Goal: Transaction & Acquisition: Purchase product/service

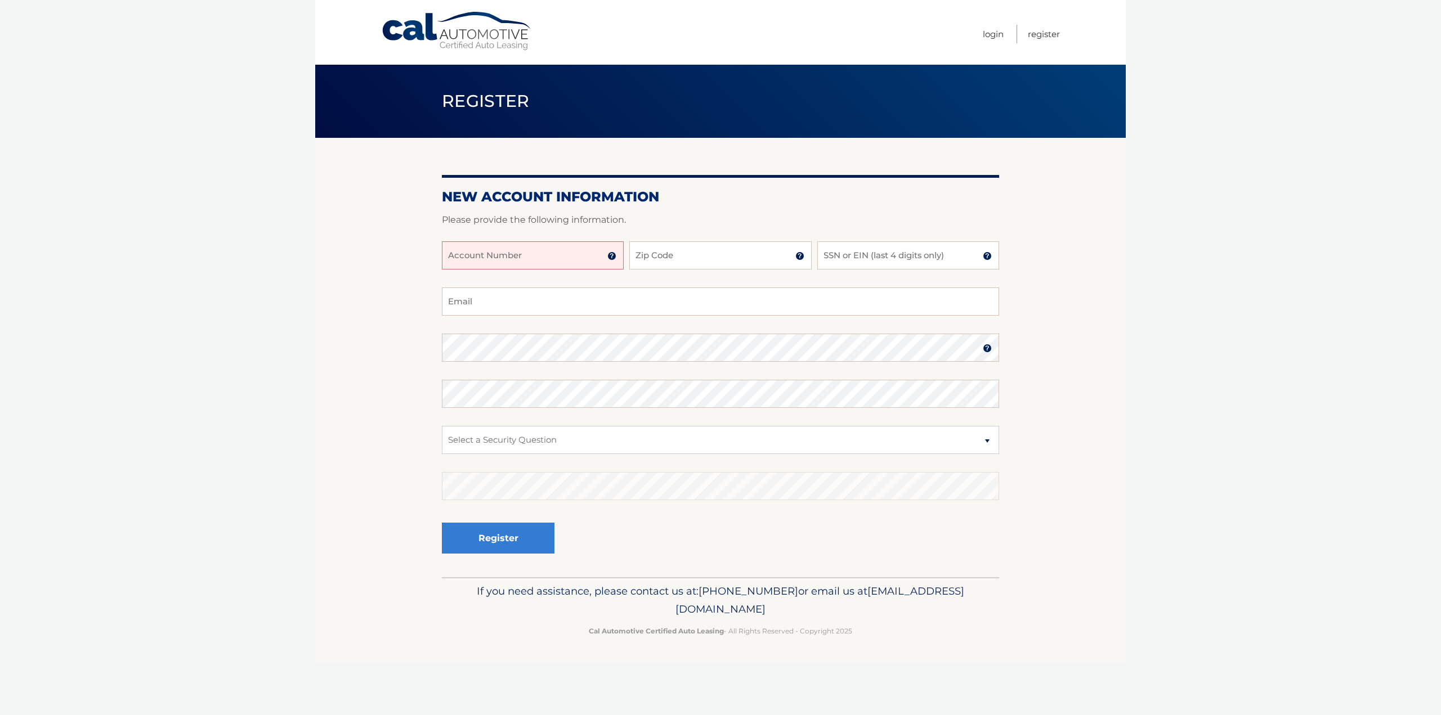
click at [497, 256] on input "Account Number" at bounding box center [533, 255] width 182 height 28
type input "44456013237"
click at [657, 252] on input "Zip Code" at bounding box center [720, 255] width 182 height 28
type input "10538"
click at [850, 255] on input "SSN or EIN (last 4 digits only)" at bounding box center [908, 255] width 182 height 28
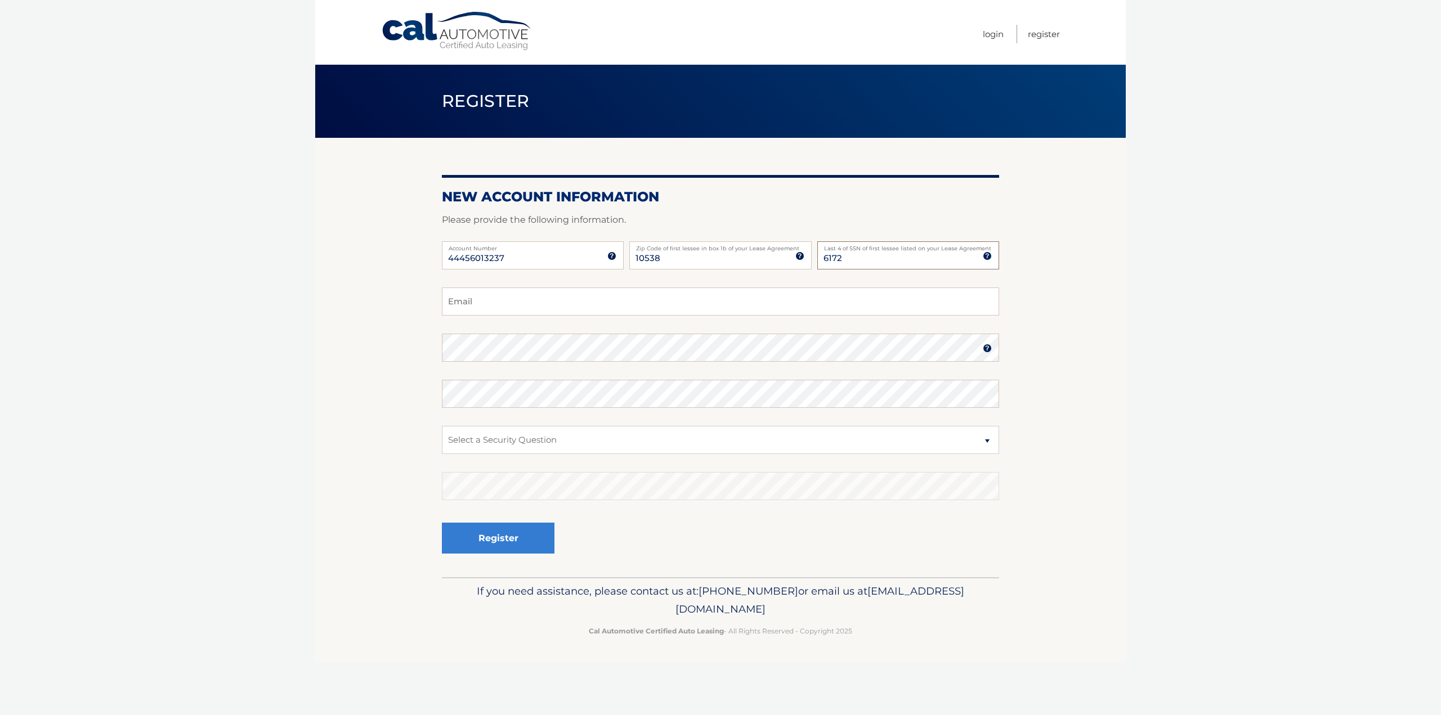
type input "6172"
click at [458, 299] on input "Email" at bounding box center [720, 302] width 557 height 28
type input "brownor23@gmail.com"
click at [264, 393] on body "Cal Automotive Menu Login Register Register" at bounding box center [720, 357] width 1441 height 715
click at [1176, 368] on body "Cal Automotive Menu Login Register Register" at bounding box center [720, 357] width 1441 height 715
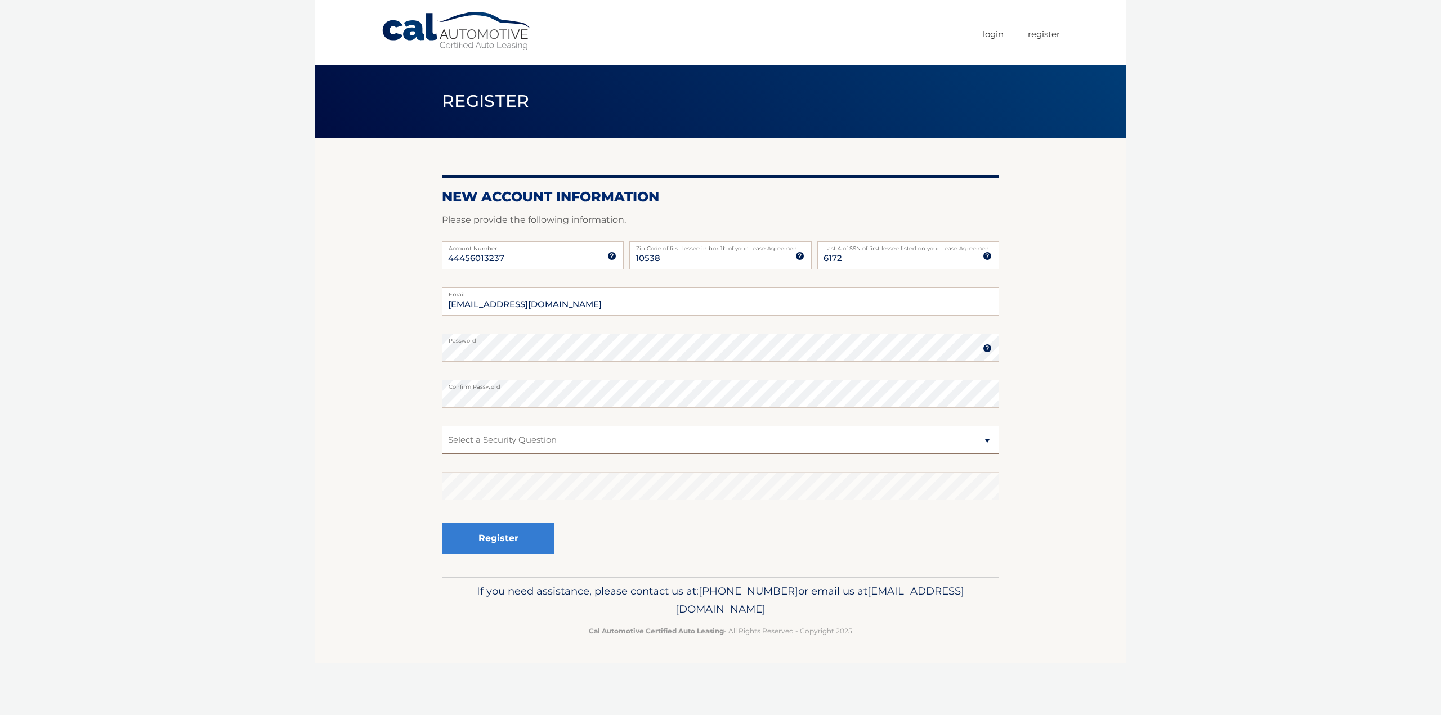
click at [496, 444] on select "Select a Security Question What was the name of your elementary school? What is…" at bounding box center [720, 440] width 557 height 28
select select "2"
click at [442, 426] on select "Select a Security Question What was the name of your elementary school? What is…" at bounding box center [720, 440] width 557 height 28
click at [503, 538] on button "Register" at bounding box center [498, 538] width 113 height 31
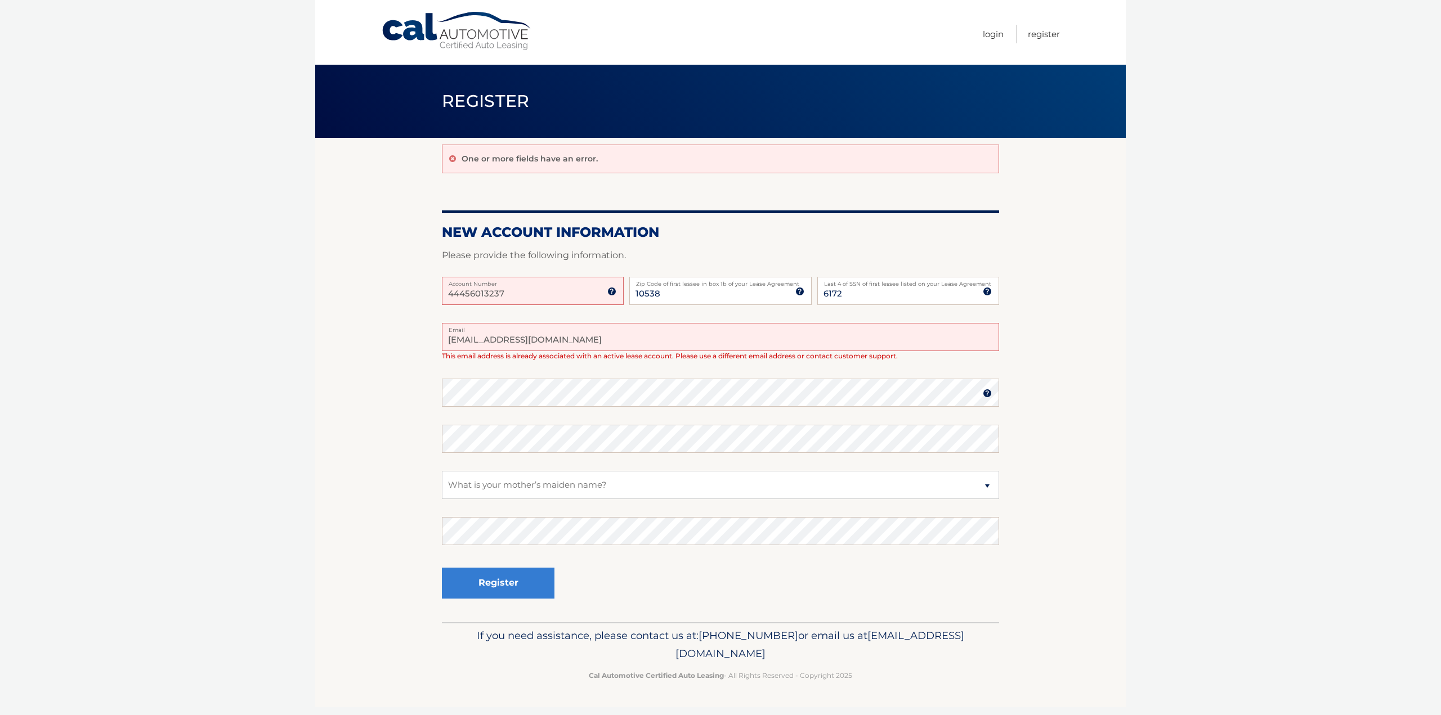
drag, startPoint x: 562, startPoint y: 339, endPoint x: 331, endPoint y: 321, distance: 232.0
click at [331, 321] on section "One or more fields have an error. New Account Information Please provide the fo…" at bounding box center [720, 380] width 811 height 485
click at [997, 35] on link "Login" at bounding box center [993, 34] width 21 height 19
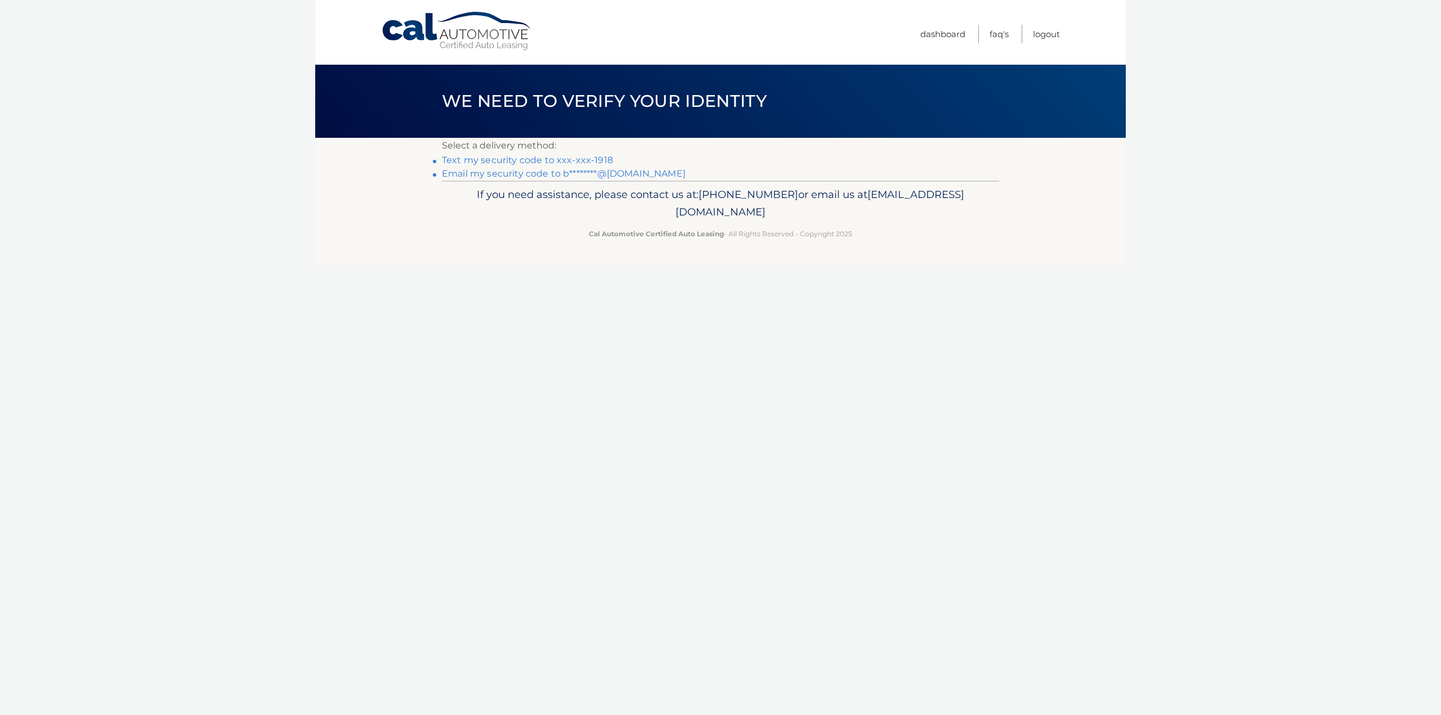
click at [537, 160] on link "Text my security code to xxx-xxx-1918" at bounding box center [527, 160] width 171 height 11
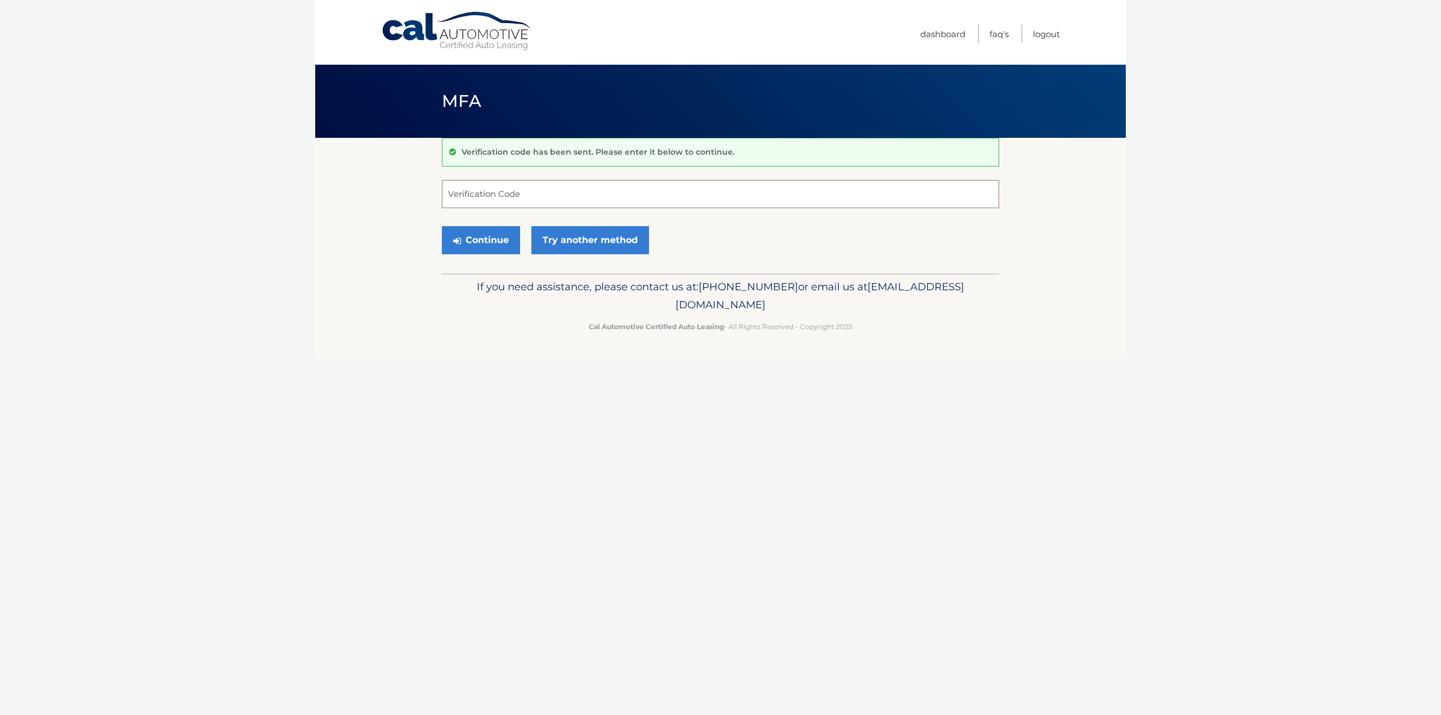
click at [487, 193] on input "Verification Code" at bounding box center [720, 194] width 557 height 28
type input "045845"
click at [478, 241] on button "Continue" at bounding box center [481, 240] width 78 height 28
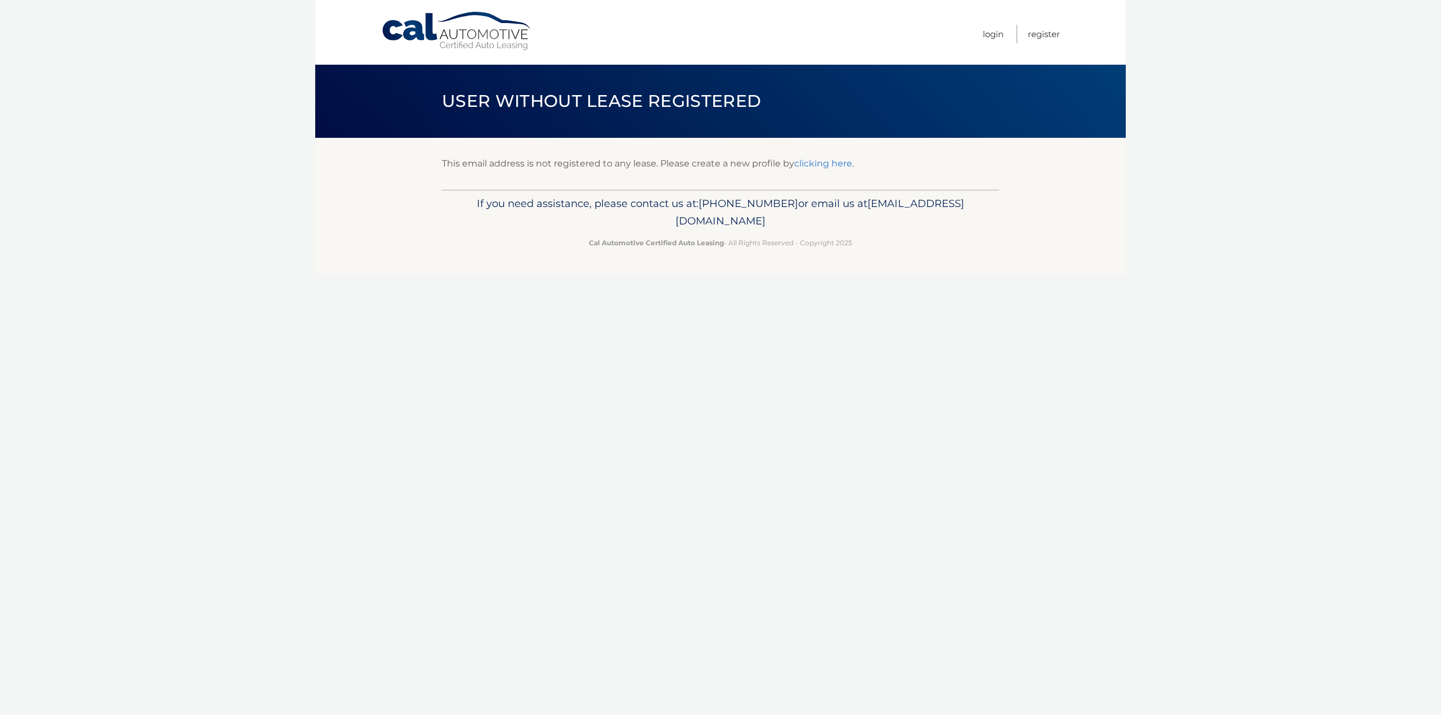
click at [813, 162] on link "clicking here" at bounding box center [823, 163] width 58 height 11
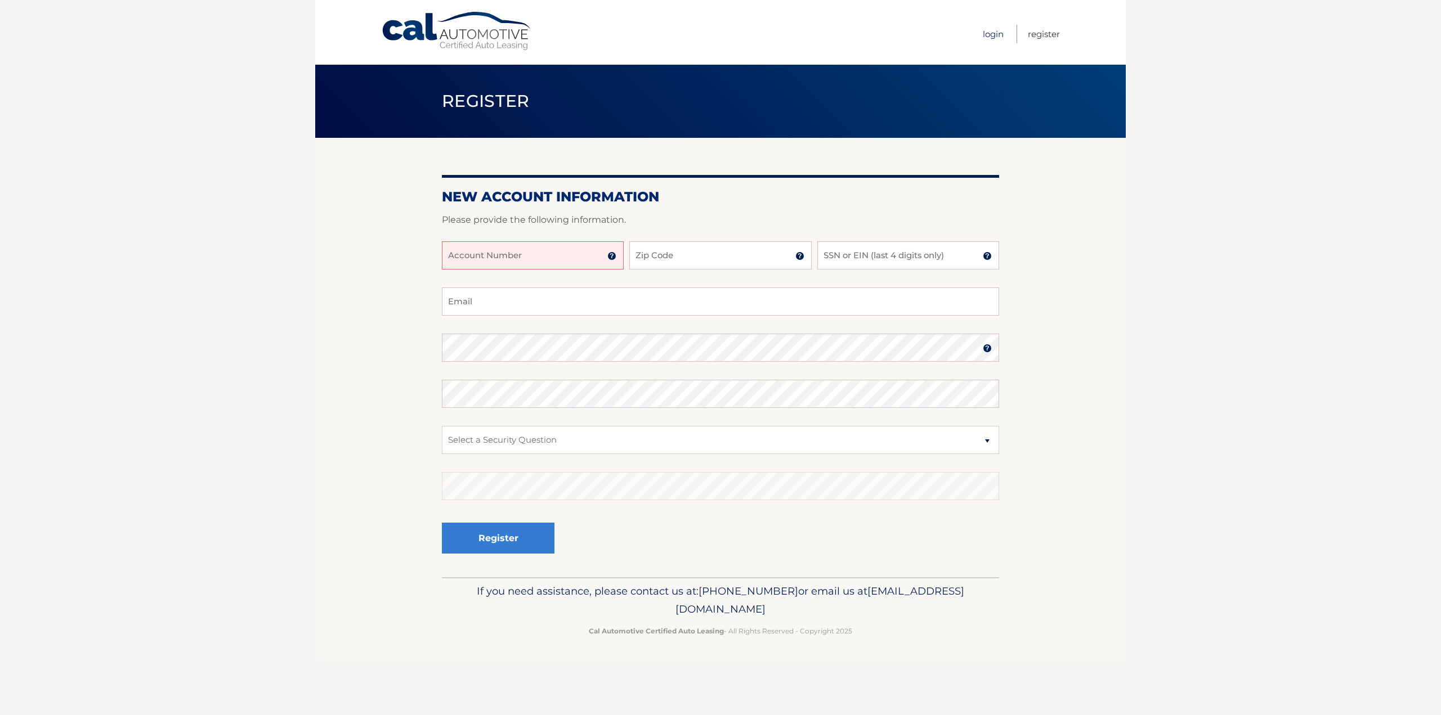
click at [993, 33] on link "Login" at bounding box center [993, 34] width 21 height 19
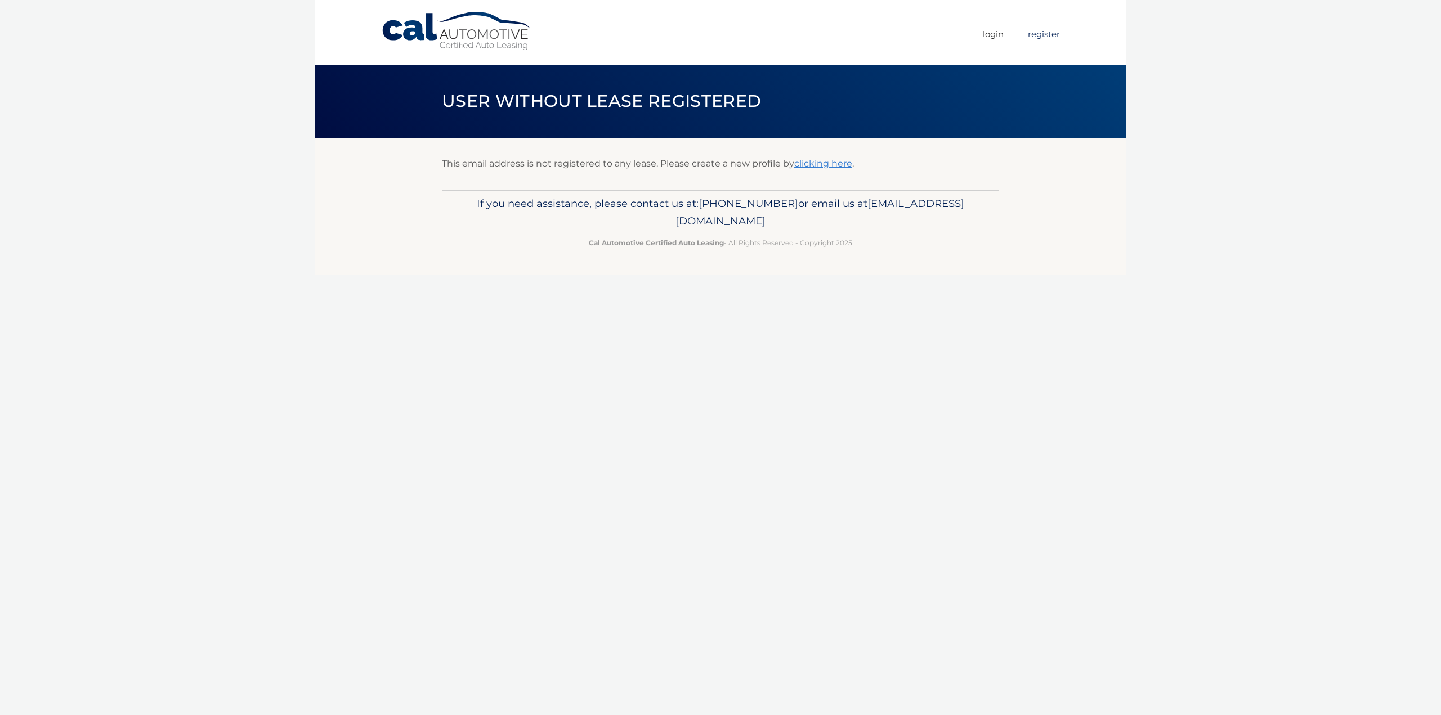
click at [1045, 33] on link "Register" at bounding box center [1044, 34] width 32 height 19
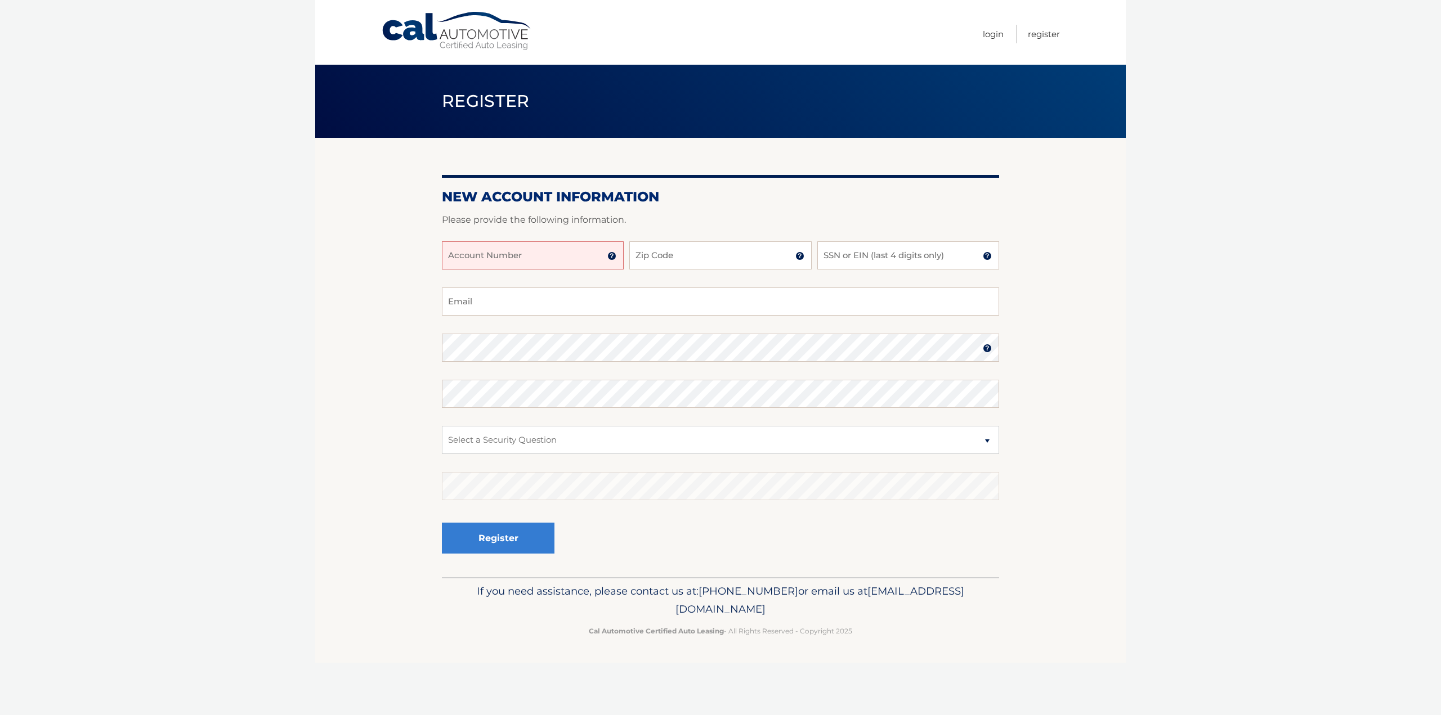
click at [481, 259] on input "Account Number" at bounding box center [533, 255] width 182 height 28
drag, startPoint x: 825, startPoint y: 613, endPoint x: 622, endPoint y: 609, distance: 203.2
click at [622, 609] on p "If you need assistance, please contact us at: 609-807-3200 or email us at Custo…" at bounding box center [720, 601] width 543 height 36
click at [1196, 494] on body "Cal Automotive Menu Login Register Register" at bounding box center [720, 357] width 1441 height 715
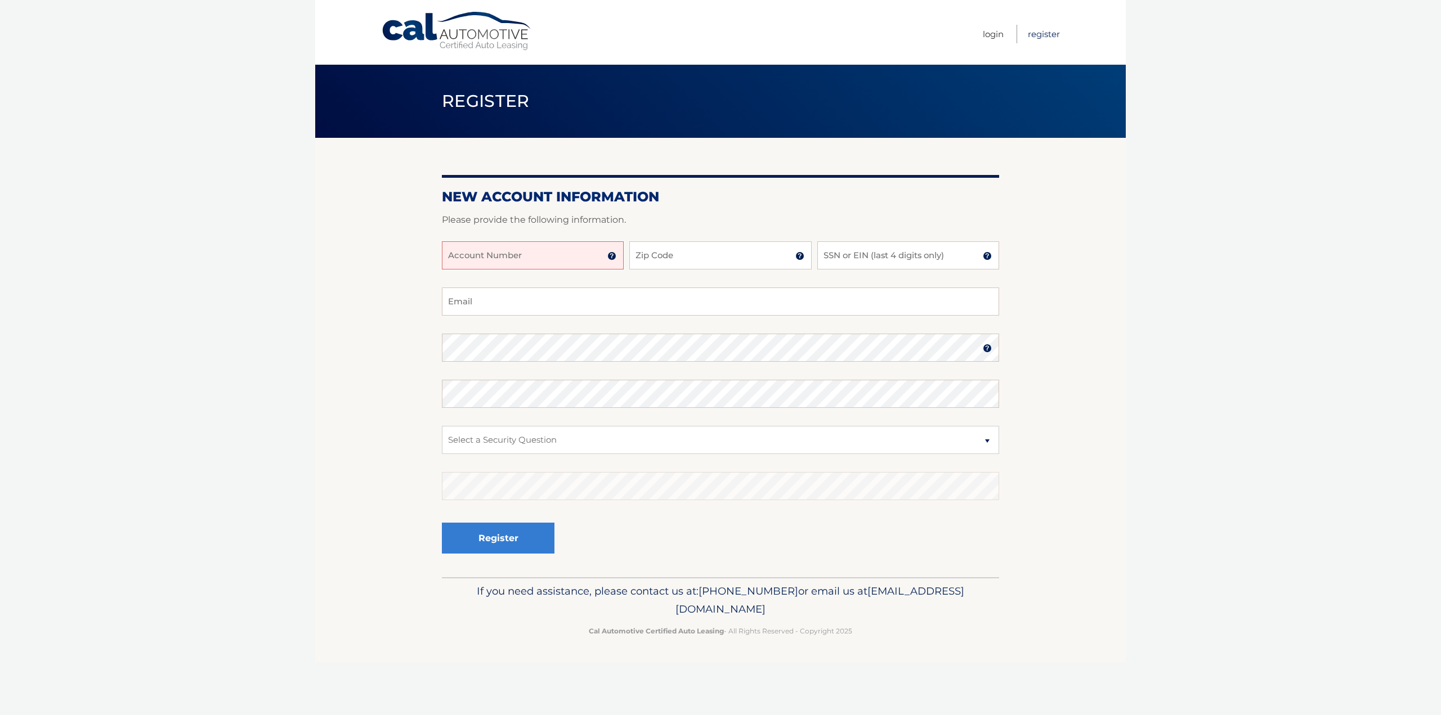
click at [1046, 35] on link "Register" at bounding box center [1044, 34] width 32 height 19
click at [476, 255] on input "Account Number" at bounding box center [533, 255] width 182 height 28
click at [520, 256] on input "4445601" at bounding box center [533, 255] width 182 height 28
type input "44456013237"
click at [688, 252] on input "Zip Code" at bounding box center [720, 255] width 182 height 28
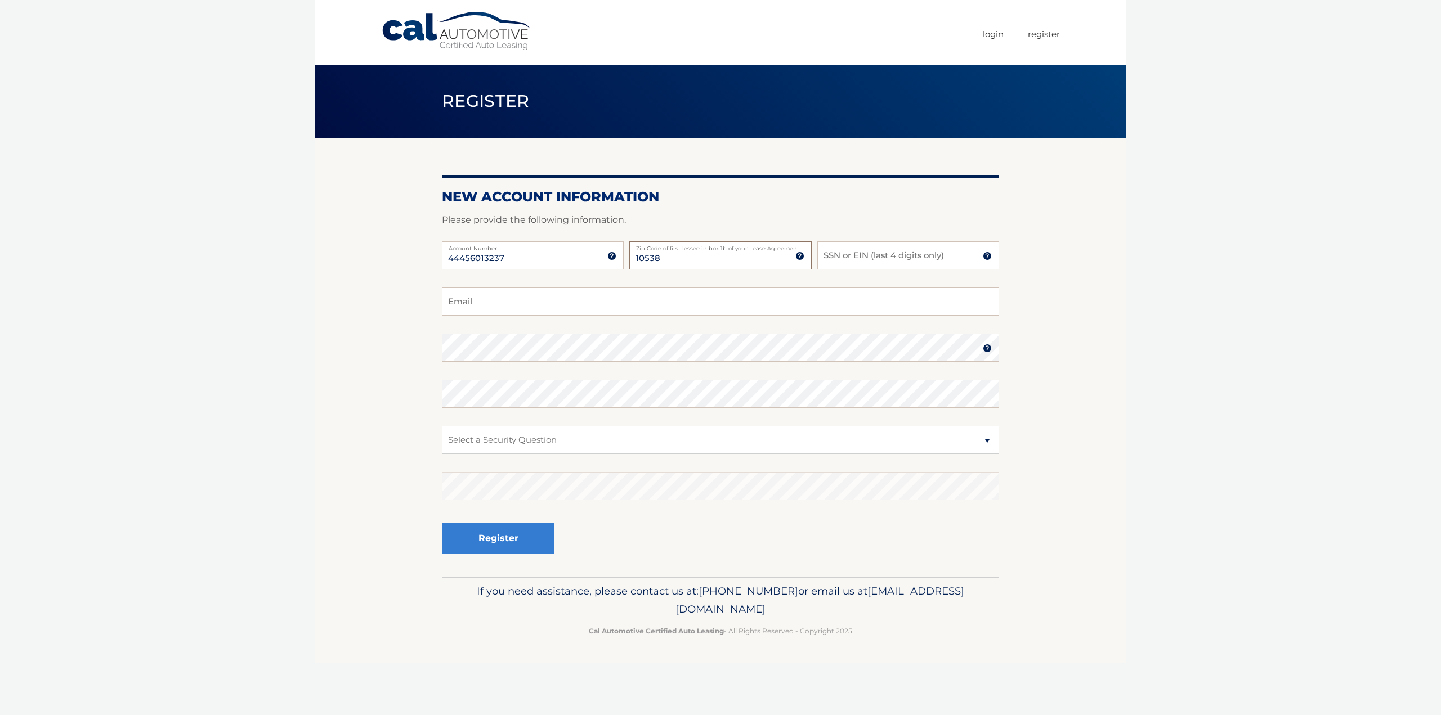
type input "10538"
click at [884, 258] on input "SSN or EIN (last 4 digits only)" at bounding box center [908, 255] width 182 height 28
type input "6172"
click at [473, 296] on input "Email" at bounding box center [720, 302] width 557 height 28
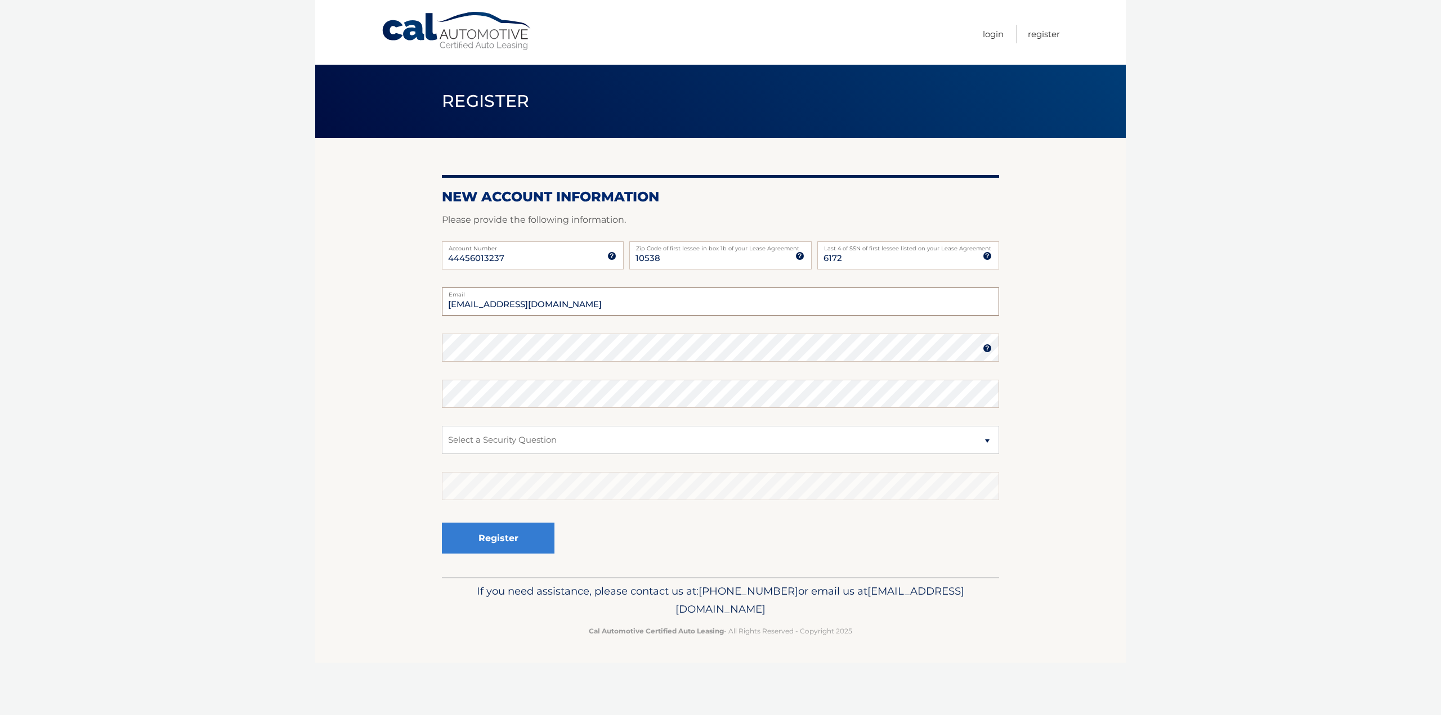
type input "[EMAIL_ADDRESS][DOMAIN_NAME]"
click at [325, 388] on section "New Account Information Please provide the following information. 44456013237 A…" at bounding box center [720, 358] width 811 height 440
click at [480, 441] on select "Select a Security Question What was the name of your elementary school? What is…" at bounding box center [720, 440] width 557 height 28
select select "2"
click at [442, 426] on select "Select a Security Question What was the name of your elementary school? What is…" at bounding box center [720, 440] width 557 height 28
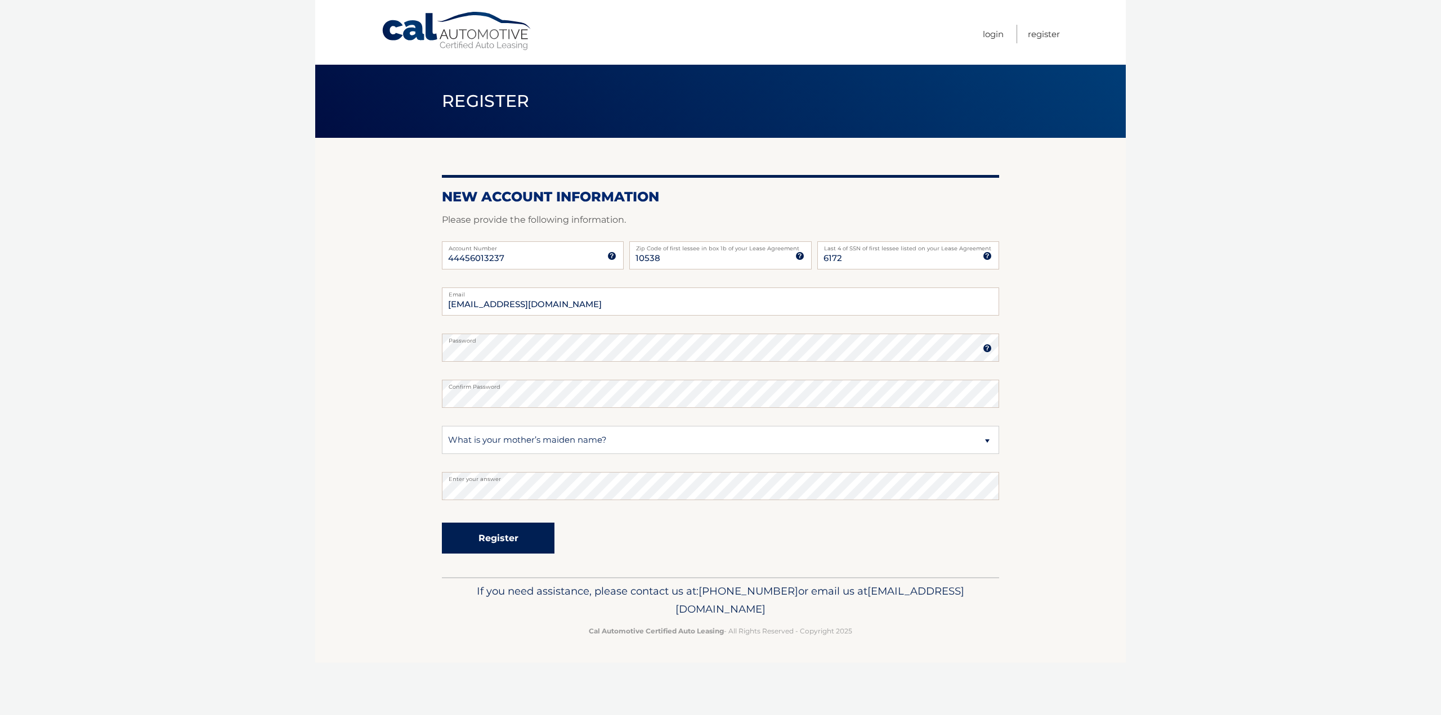
click at [512, 539] on button "Register" at bounding box center [498, 538] width 113 height 31
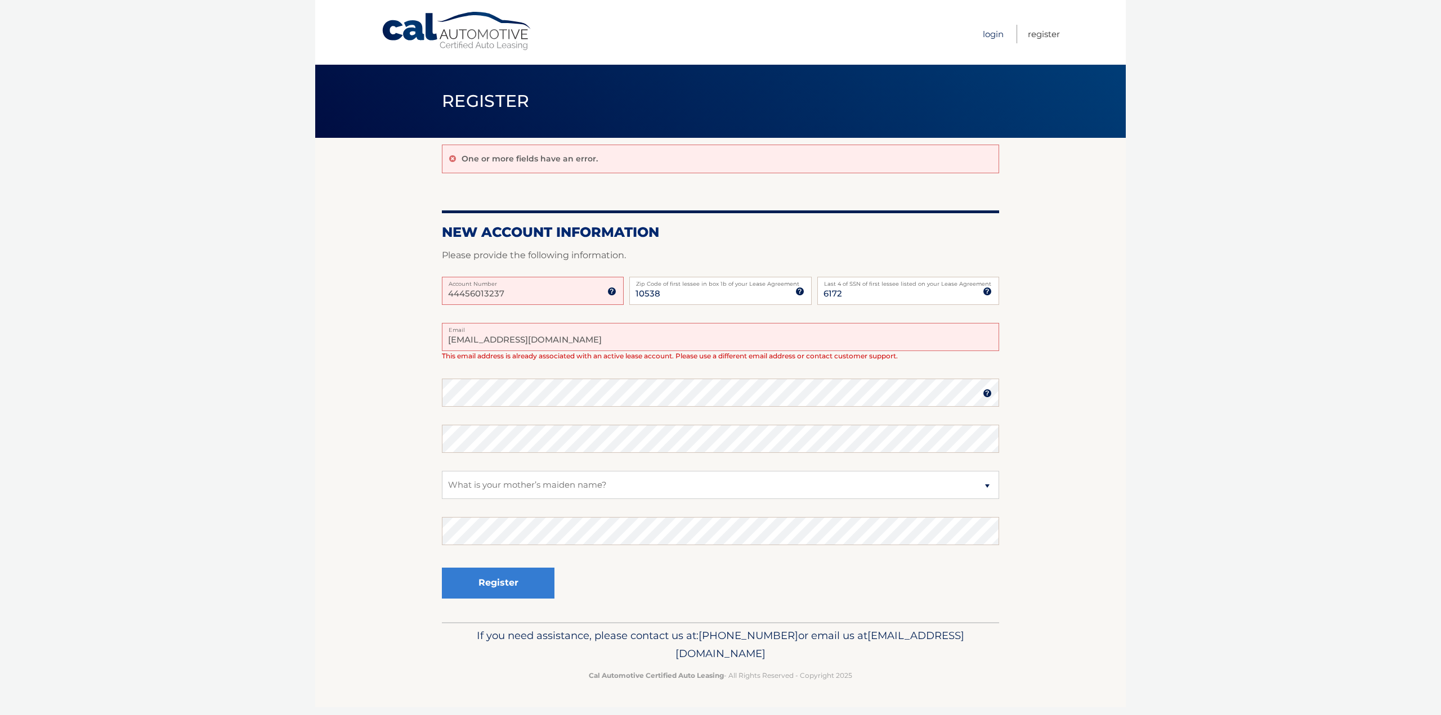
click at [987, 33] on link "Login" at bounding box center [993, 34] width 21 height 19
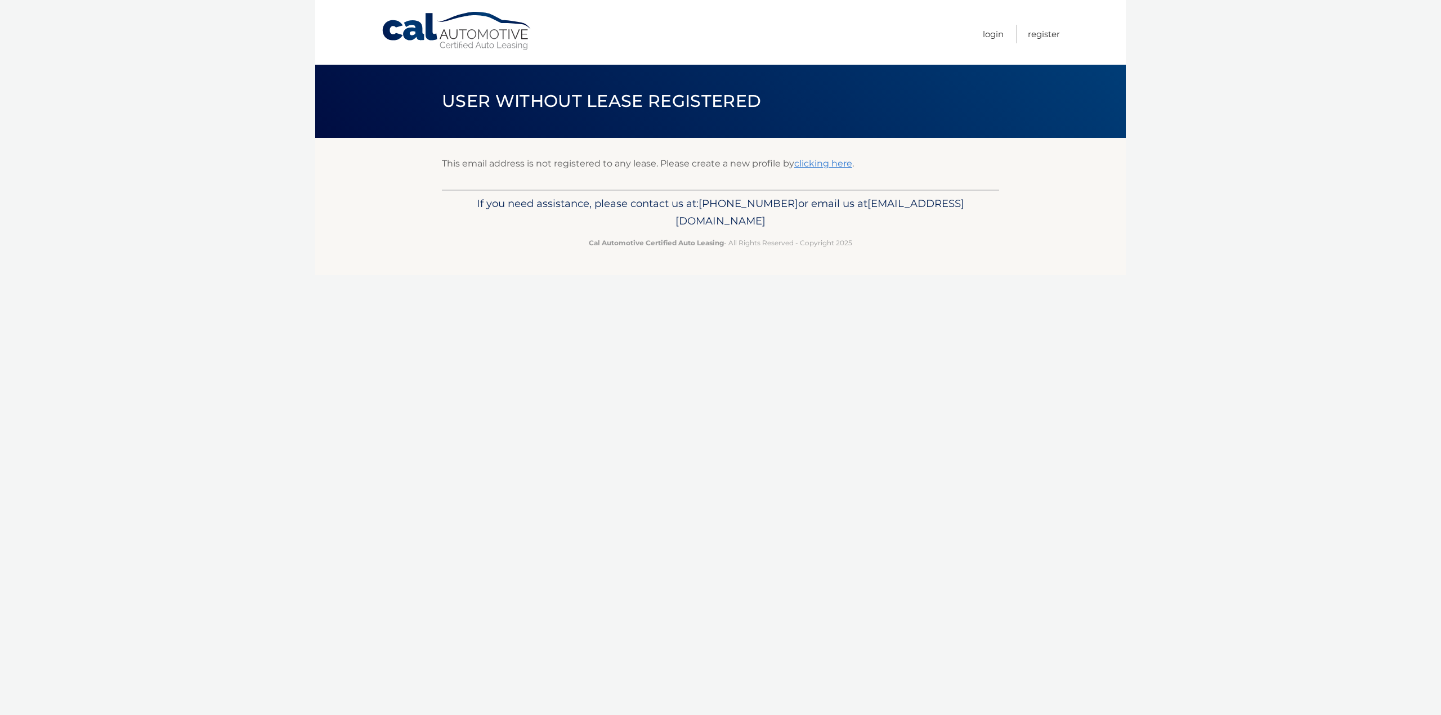
drag, startPoint x: 818, startPoint y: 164, endPoint x: 822, endPoint y: 155, distance: 9.3
click at [818, 164] on link "clicking here" at bounding box center [823, 163] width 58 height 11
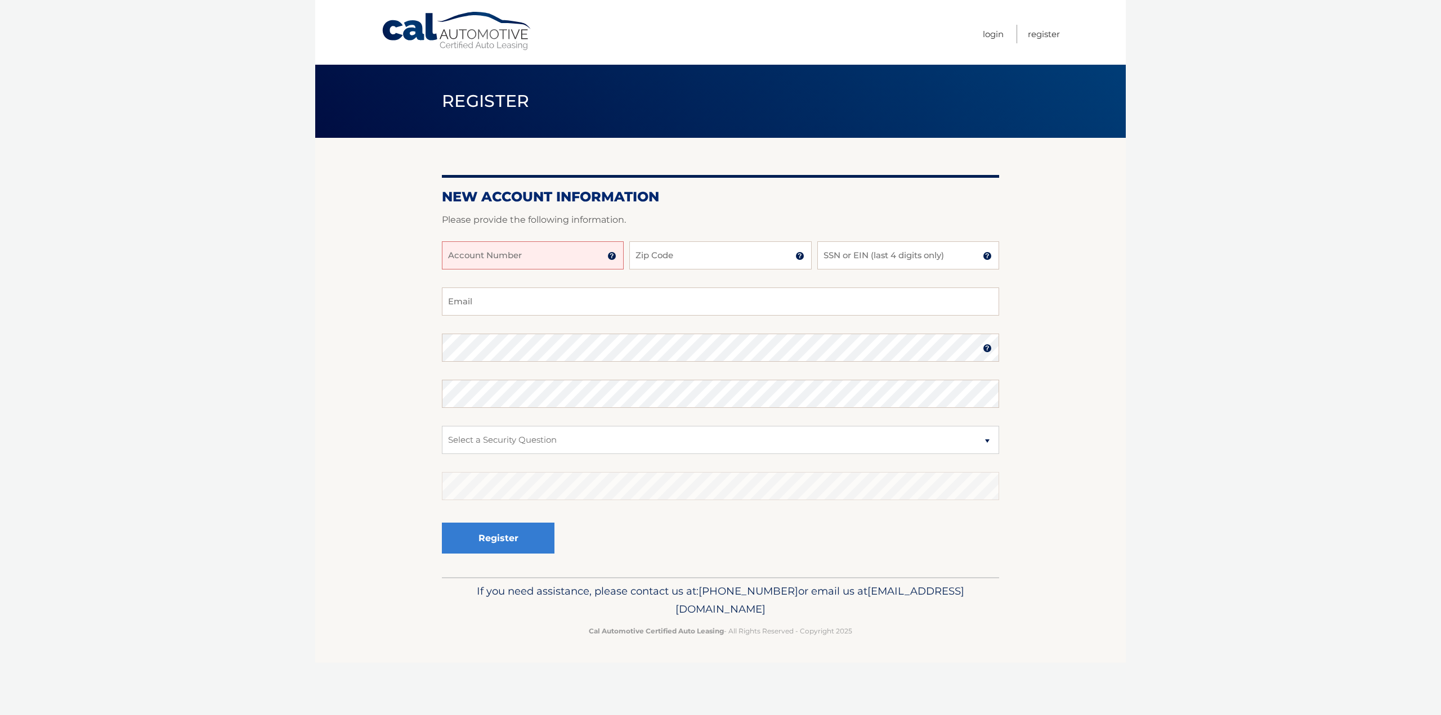
click at [519, 261] on input "Account Number" at bounding box center [533, 255] width 182 height 28
click at [483, 262] on input "Account Number" at bounding box center [533, 255] width 182 height 28
type input "44456013237"
click at [642, 253] on input "Zip Code" at bounding box center [720, 255] width 182 height 28
type input "10538"
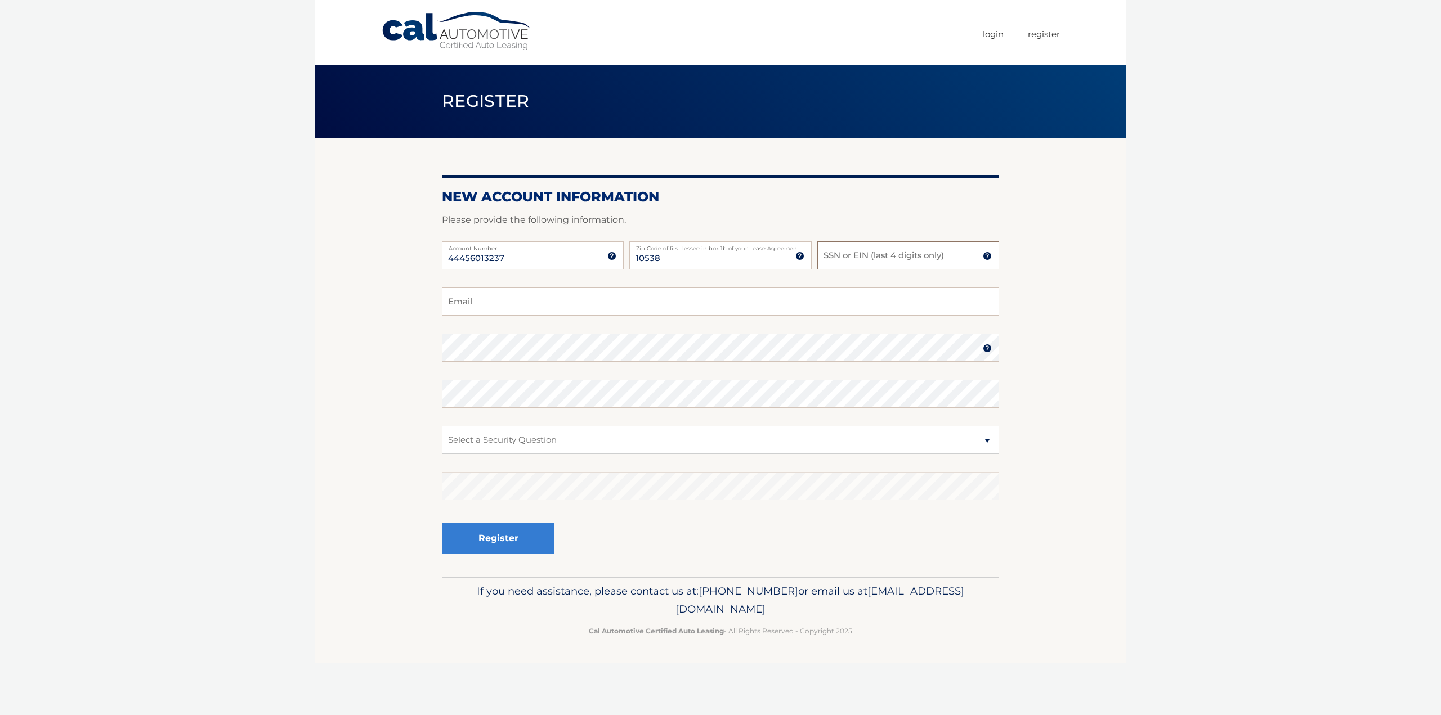
click at [852, 259] on input "SSN or EIN (last 4 digits only)" at bounding box center [908, 255] width 182 height 28
type input "6172"
click at [504, 306] on input "Email" at bounding box center [720, 302] width 557 height 28
type input "brownor23@gmail.com"
click at [471, 438] on select "Select a Security Question What was the name of your elementary school? What is…" at bounding box center [720, 440] width 557 height 28
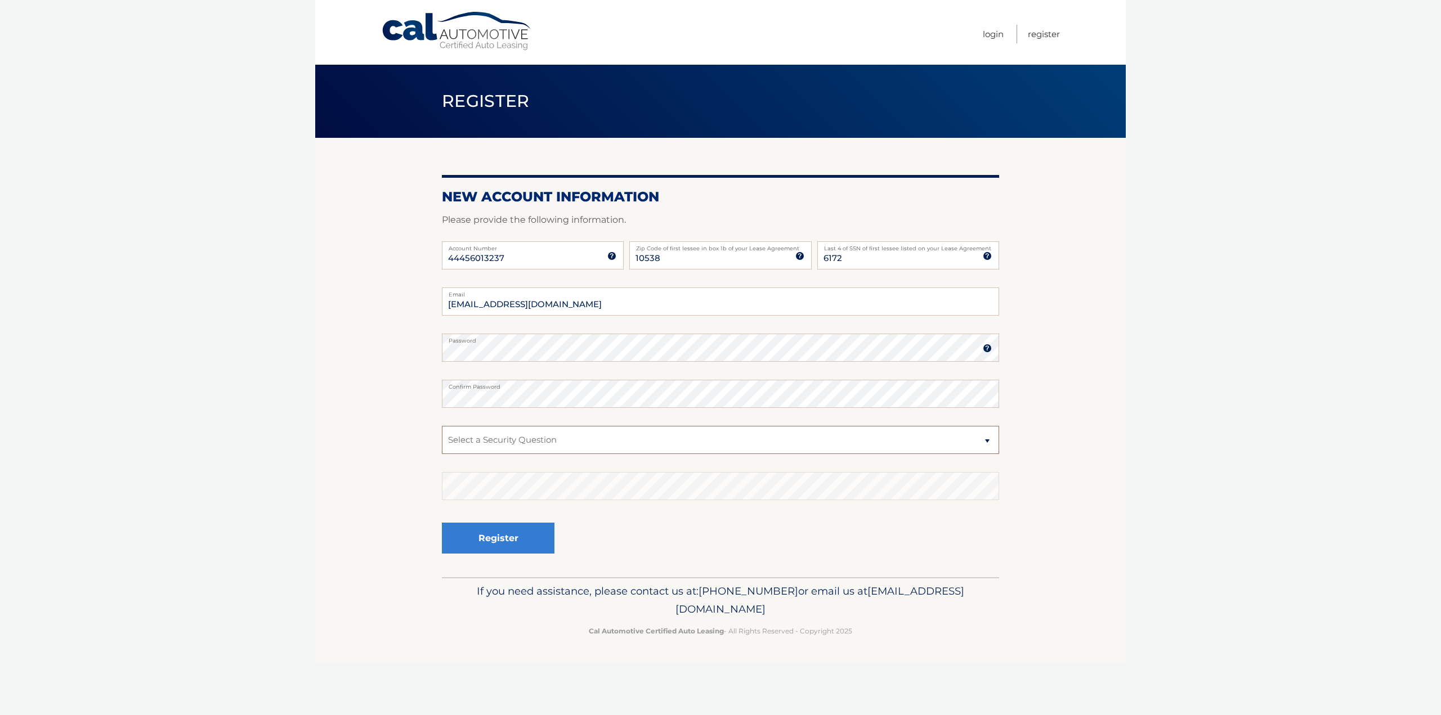
click at [492, 448] on select "Select a Security Question What was the name of your elementary school? What is…" at bounding box center [720, 440] width 557 height 28
select select "2"
click at [442, 426] on select "Select a Security Question What was the name of your elementary school? What is…" at bounding box center [720, 440] width 557 height 28
click at [502, 538] on button "Register" at bounding box center [498, 538] width 113 height 31
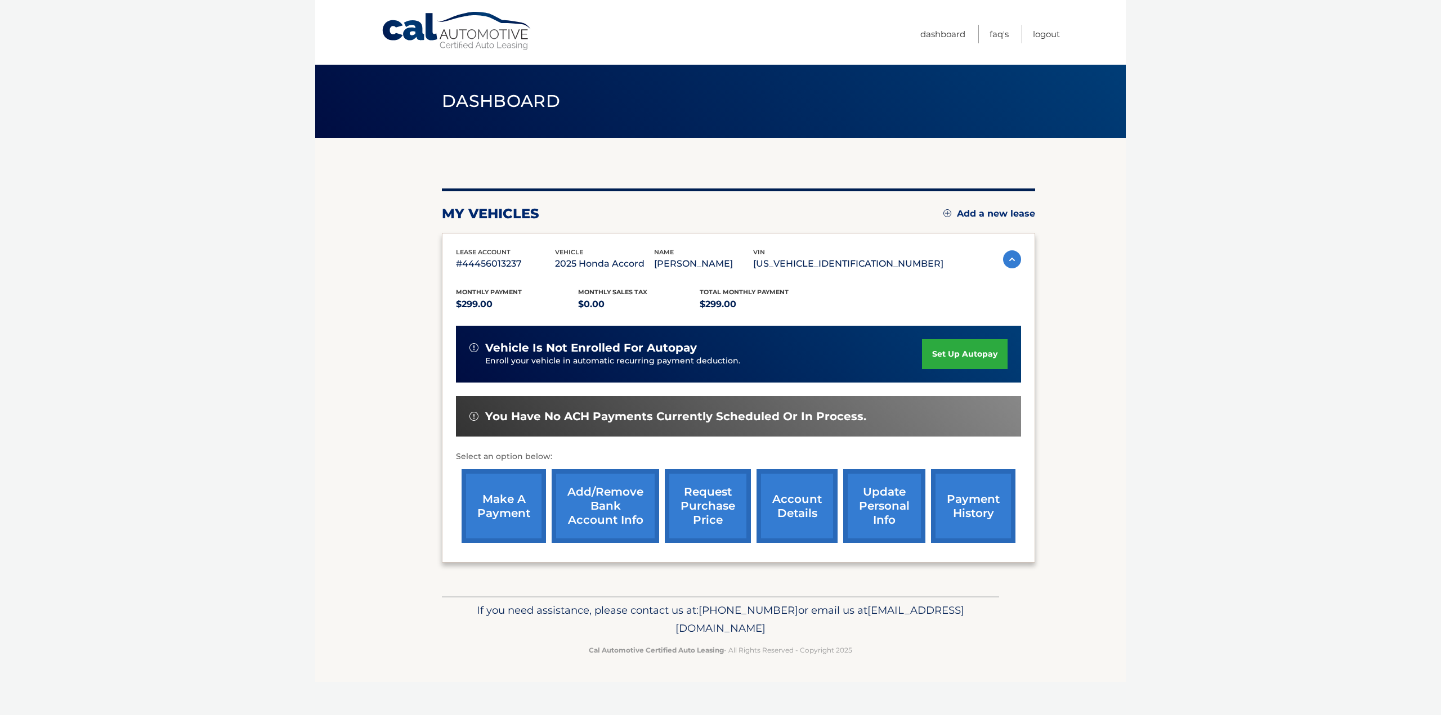
click at [603, 500] on link "Add/Remove bank account info" at bounding box center [606, 506] width 108 height 74
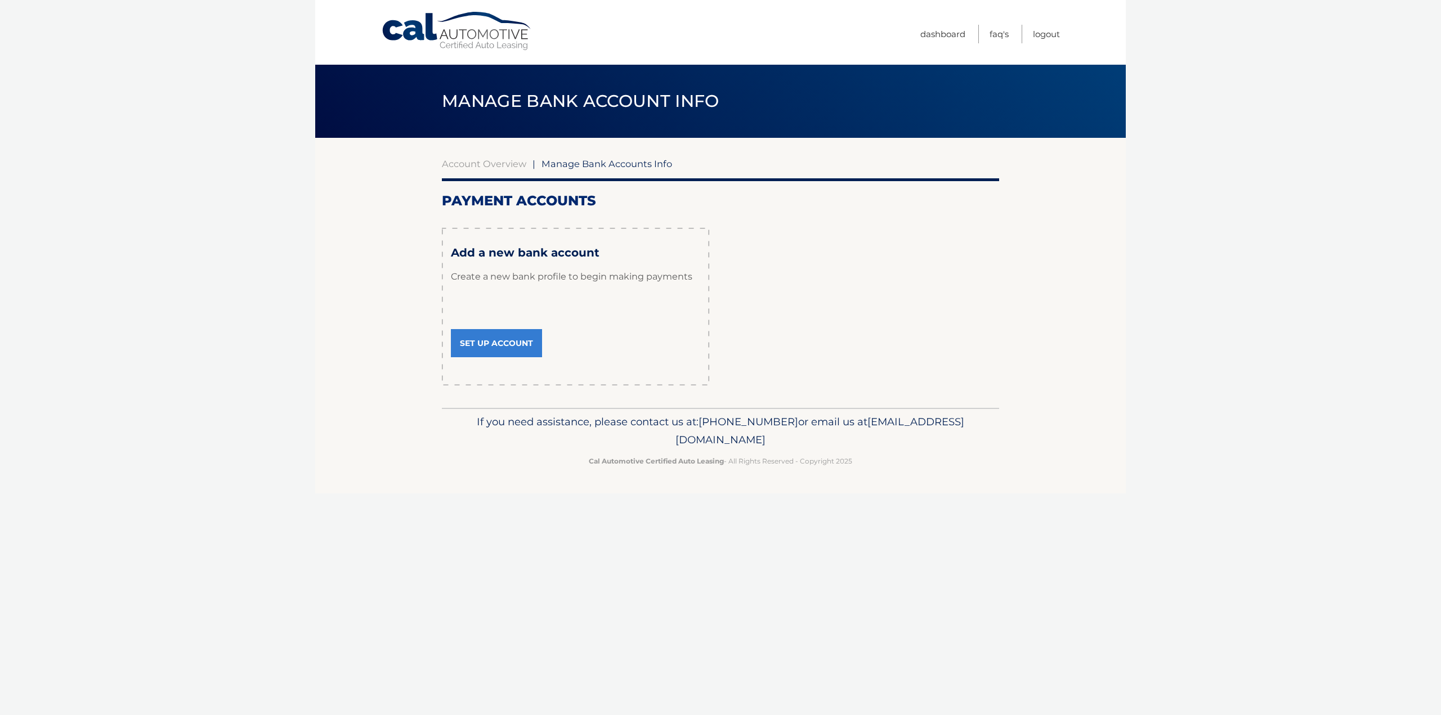
click at [491, 343] on link "Set Up Account" at bounding box center [496, 343] width 91 height 28
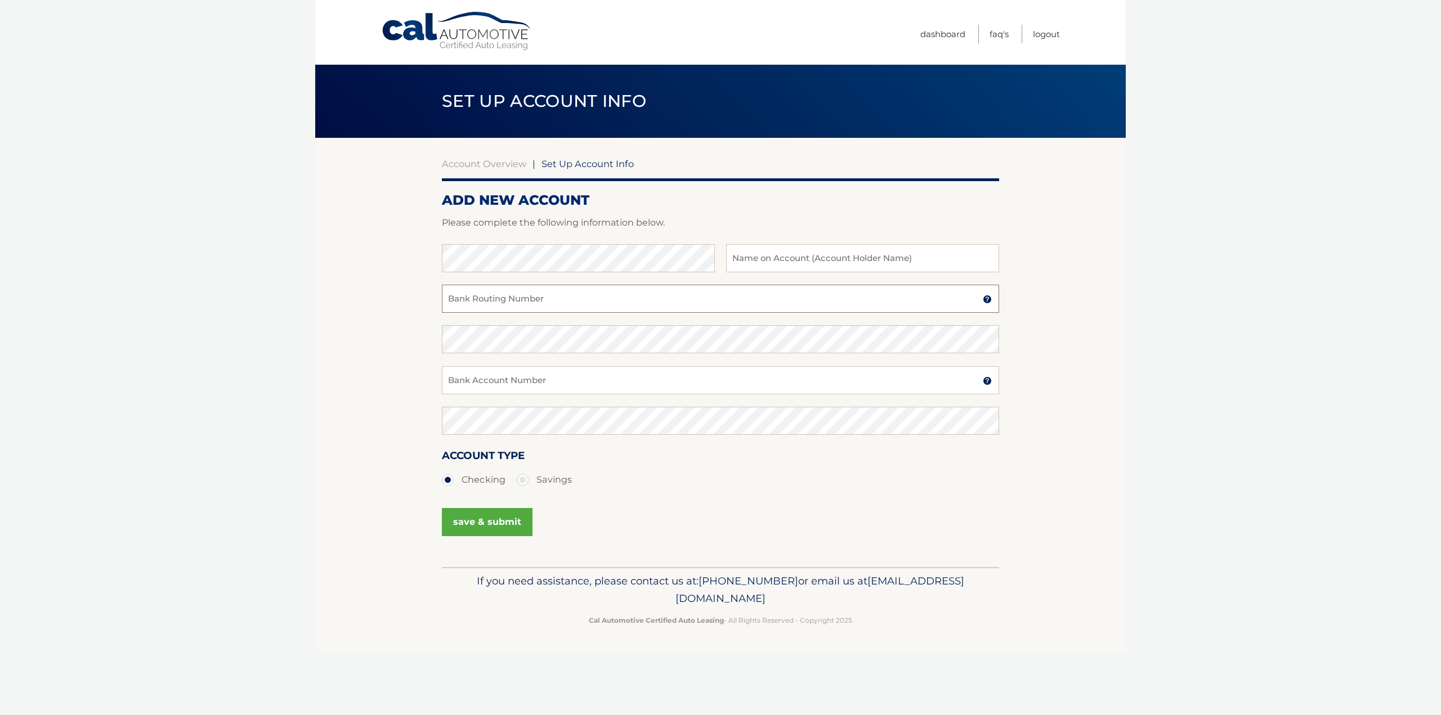
click at [482, 296] on input "Bank Routing Number" at bounding box center [720, 299] width 557 height 28
click at [486, 374] on input "Bank Account Number" at bounding box center [720, 380] width 557 height 28
click at [749, 261] on input "text" at bounding box center [862, 258] width 273 height 28
type input "Oneil Brown"
click at [514, 300] on input "Bank Routing Number" at bounding box center [720, 299] width 557 height 28
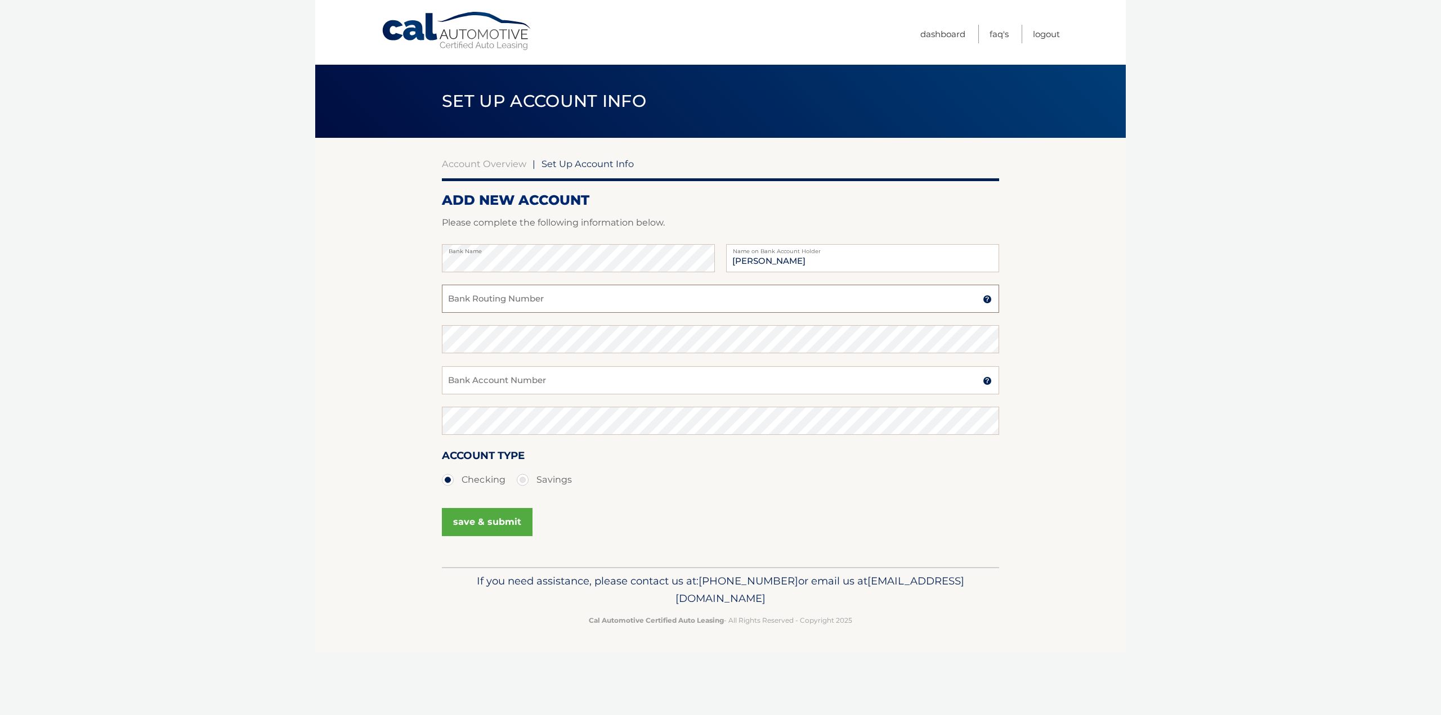
click at [503, 300] on input "Bank Routing Number" at bounding box center [720, 299] width 557 height 28
type input "021000021"
click at [499, 387] on input "Bank Account Number" at bounding box center [720, 380] width 557 height 28
type input "802449915"
click at [478, 520] on button "save & submit" at bounding box center [487, 522] width 91 height 28
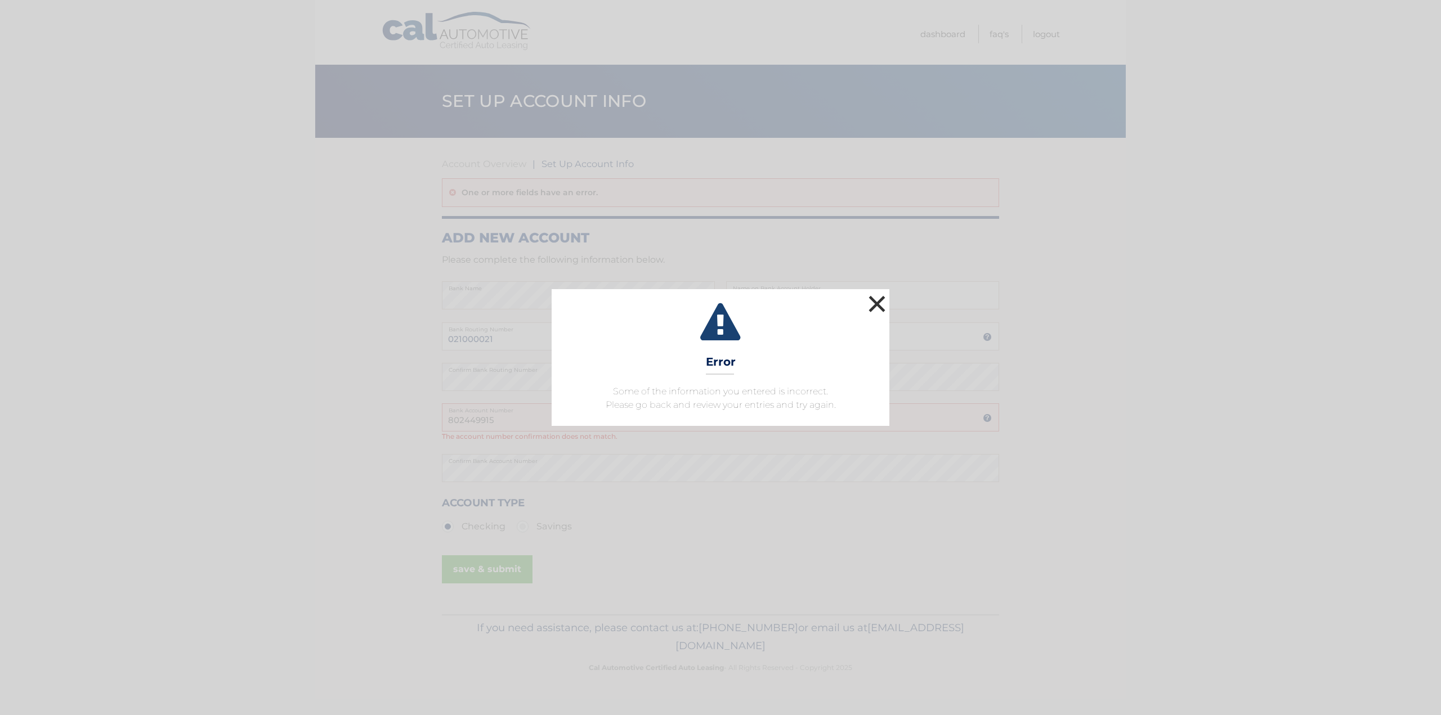
click at [876, 302] on button "×" at bounding box center [877, 304] width 23 height 23
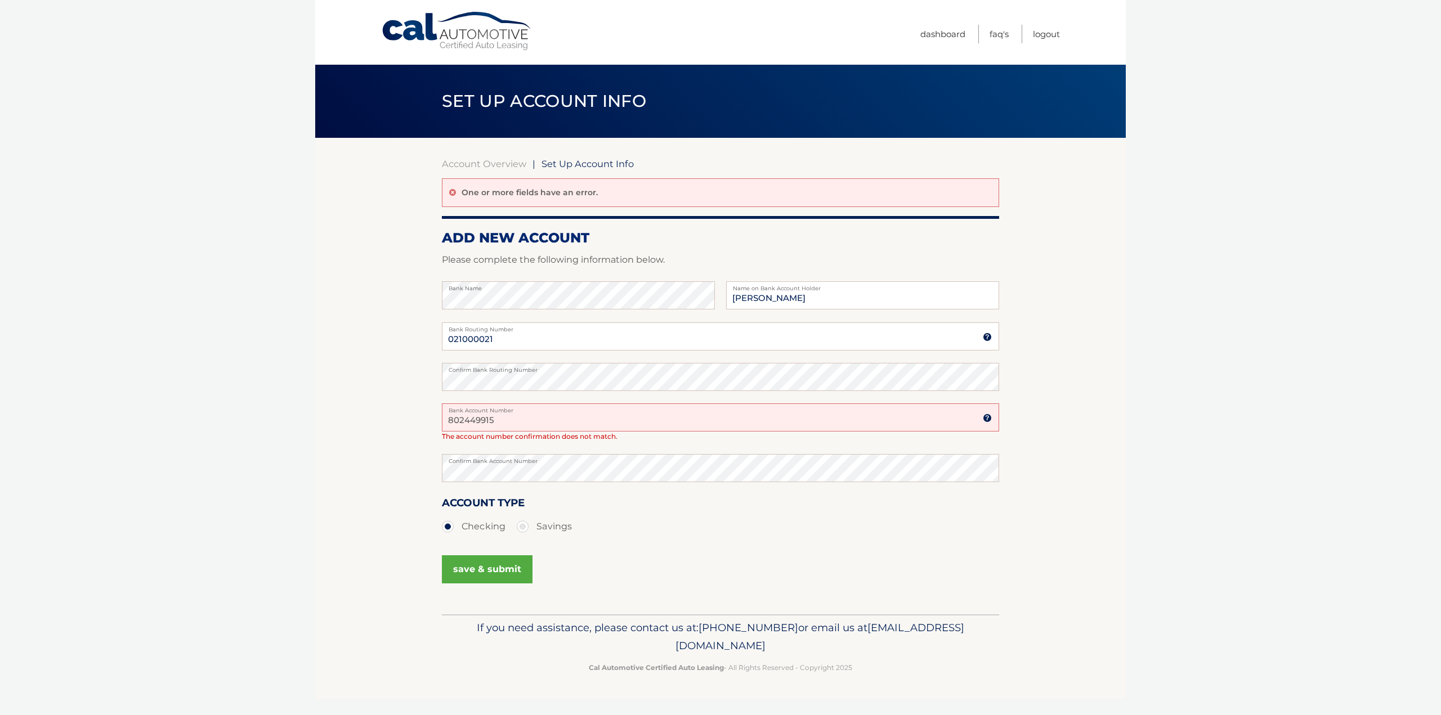
click at [334, 462] on section "Account Overview | Set Up Account Info One or more fields have an error. ADD NE…" at bounding box center [720, 376] width 811 height 477
click at [489, 572] on button "save & submit" at bounding box center [487, 570] width 91 height 28
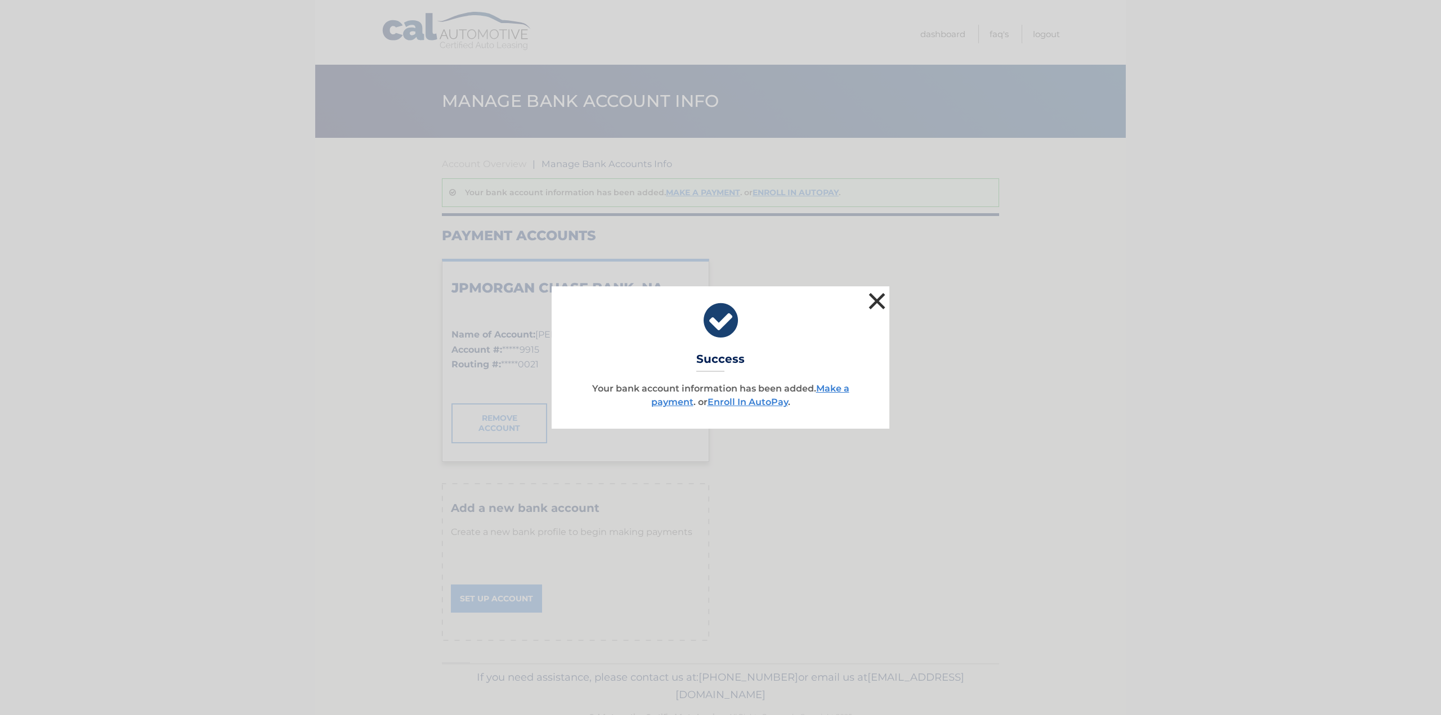
click at [879, 300] on button "×" at bounding box center [877, 301] width 23 height 23
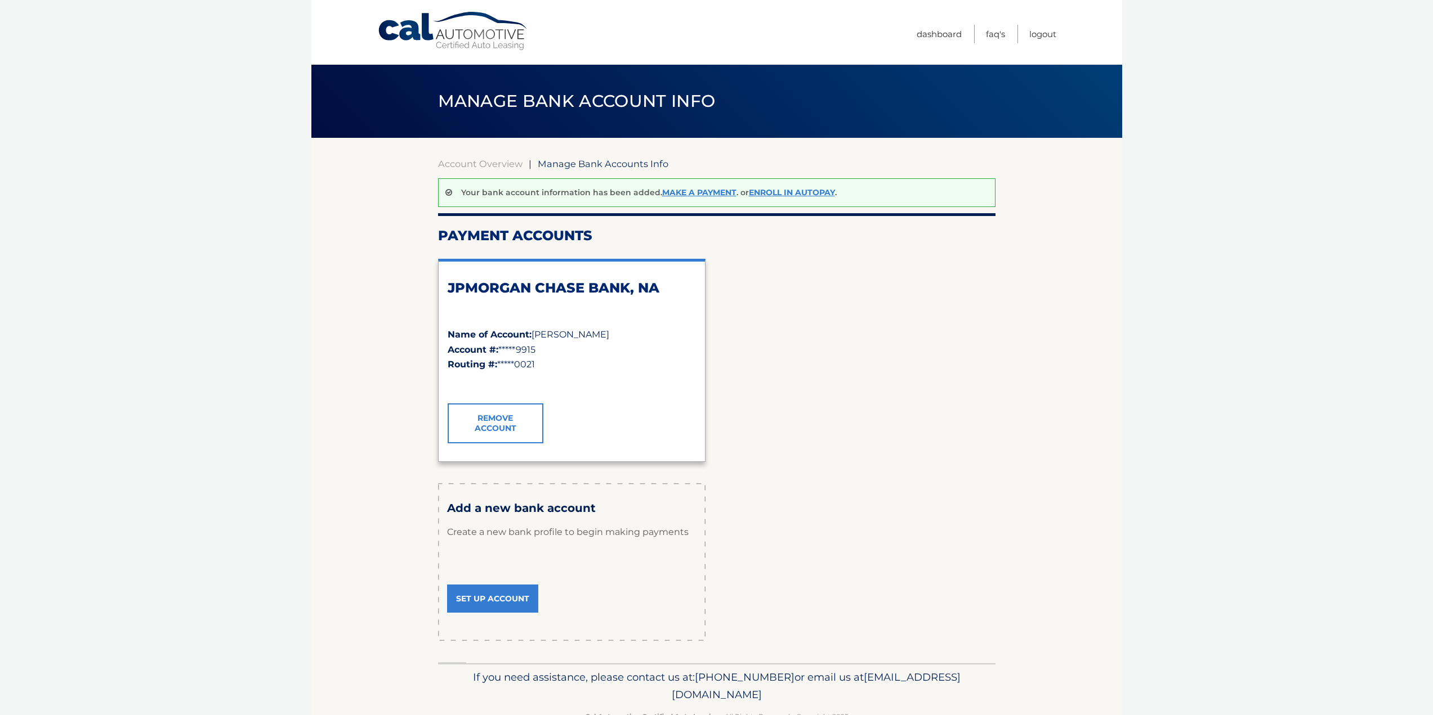
click at [873, 385] on div "JPMORGAN CHASE BANK, NA Name of Account: Oneil Brown Account #: *****9915 Routi…" at bounding box center [716, 360] width 557 height 221
click at [252, 352] on body "Cal Automotive Menu Dashboard FAQ's Logout" at bounding box center [716, 357] width 1433 height 715
click at [699, 191] on link "Make a payment" at bounding box center [699, 192] width 74 height 10
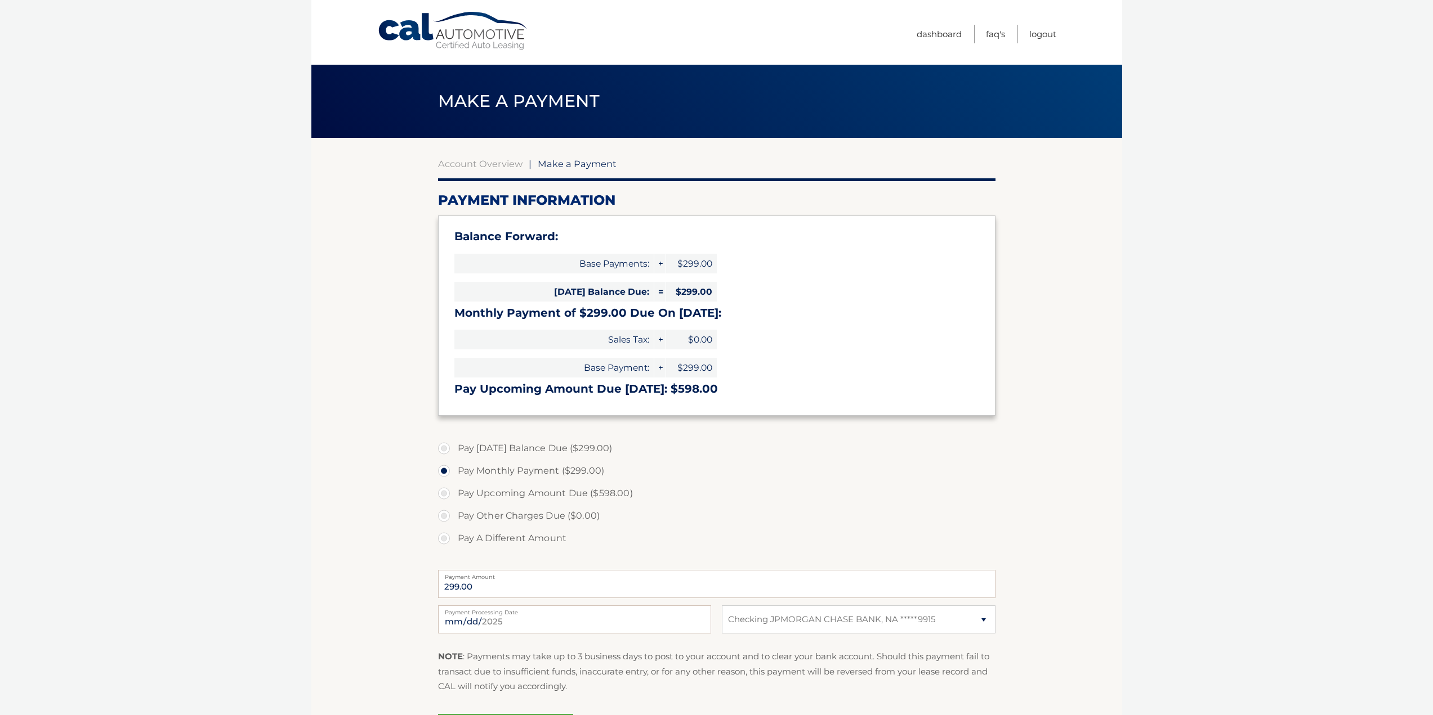
select select "MDBlZWU2ZDktZGFjNS00ZWUwLWJhN2EtNTIyMzFjNDY0M2Iy"
click at [444, 449] on label "Pay [DATE] Balance Due ($299.00)" at bounding box center [716, 448] width 557 height 23
click at [444, 449] on input "Pay [DATE] Balance Due ($299.00)" at bounding box center [447, 446] width 11 height 18
radio input "true"
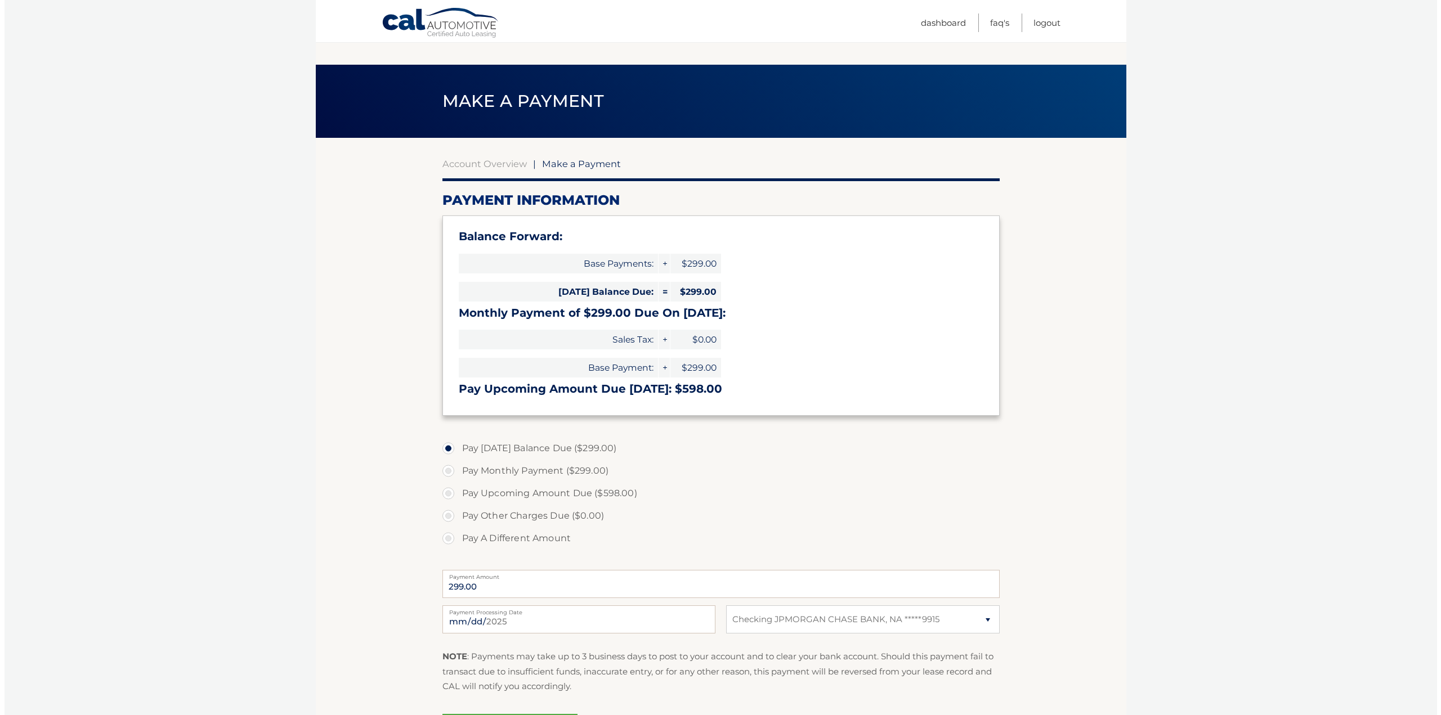
scroll to position [137, 0]
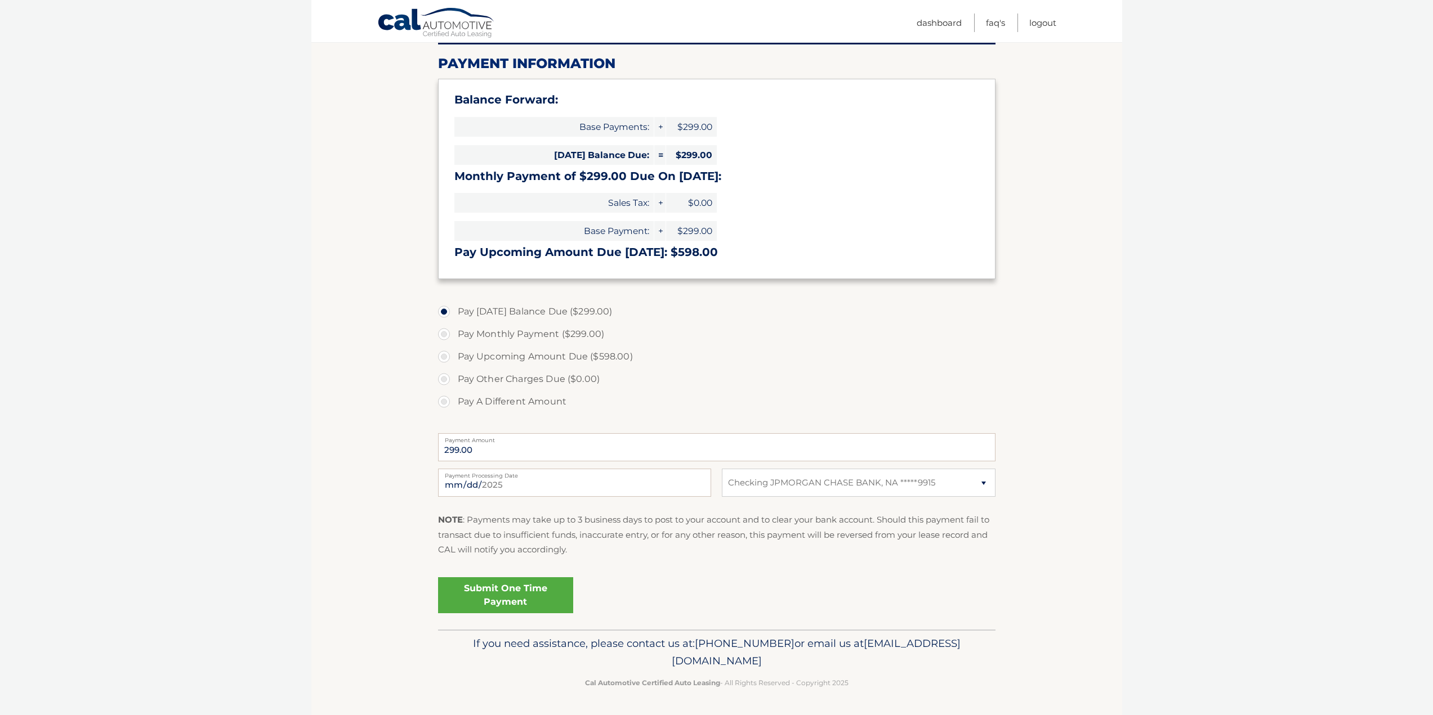
click at [504, 592] on link "Submit One Time Payment" at bounding box center [505, 596] width 135 height 36
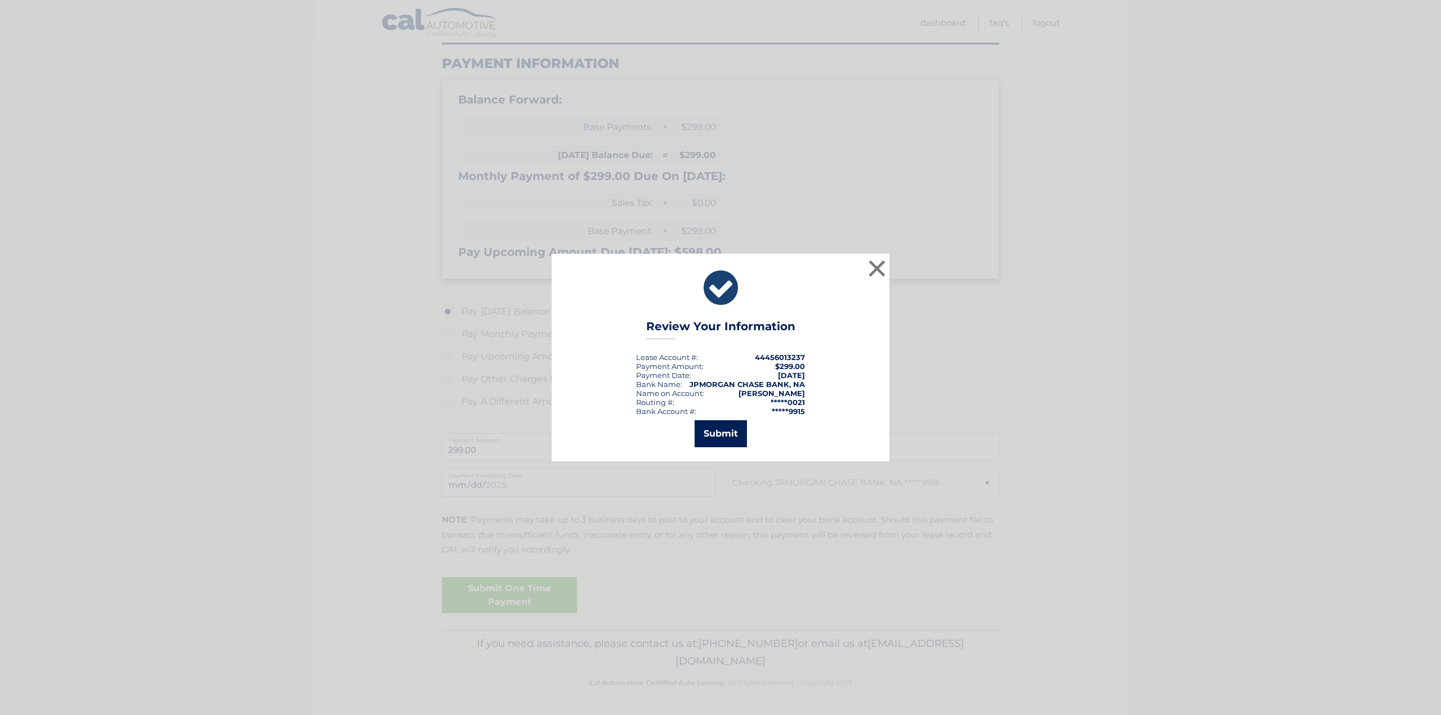
click at [708, 434] on button "Submit" at bounding box center [721, 433] width 52 height 27
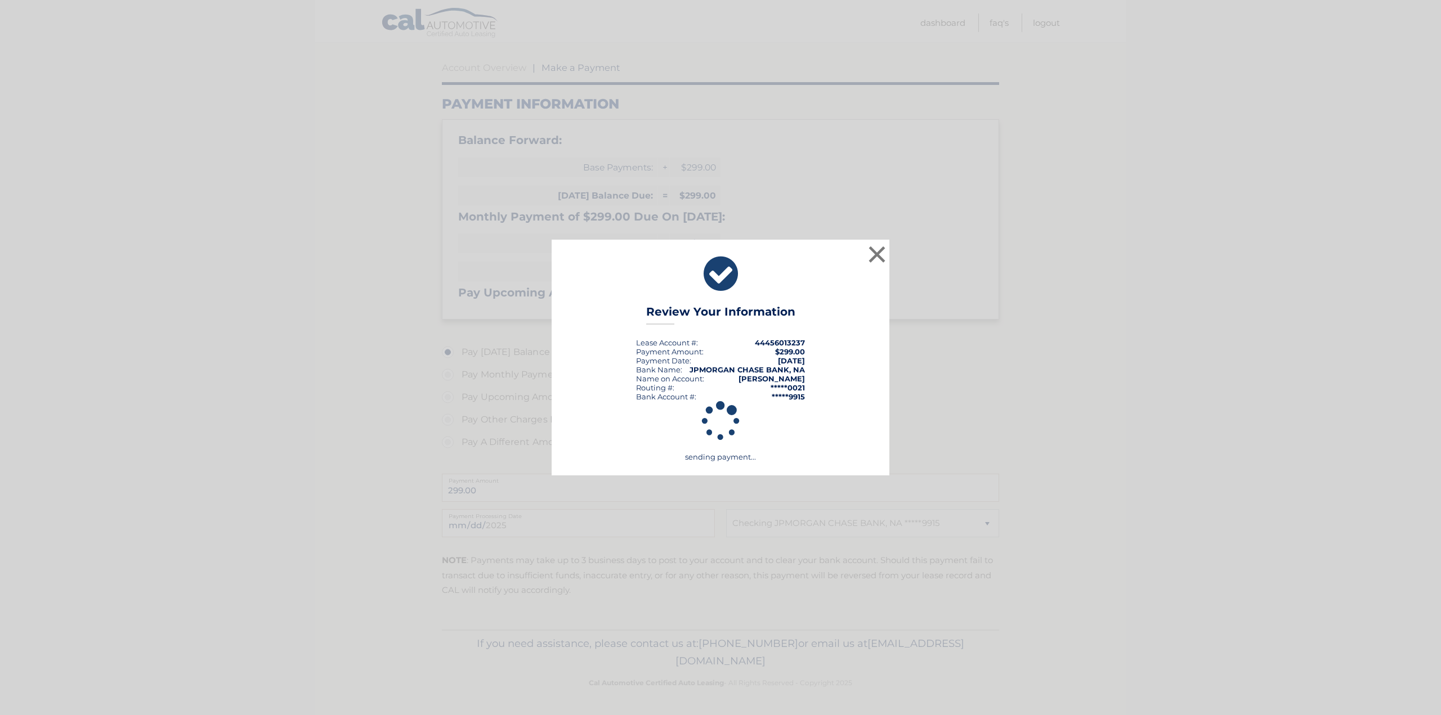
scroll to position [96, 0]
